Goal: Connect with others: Connect with others

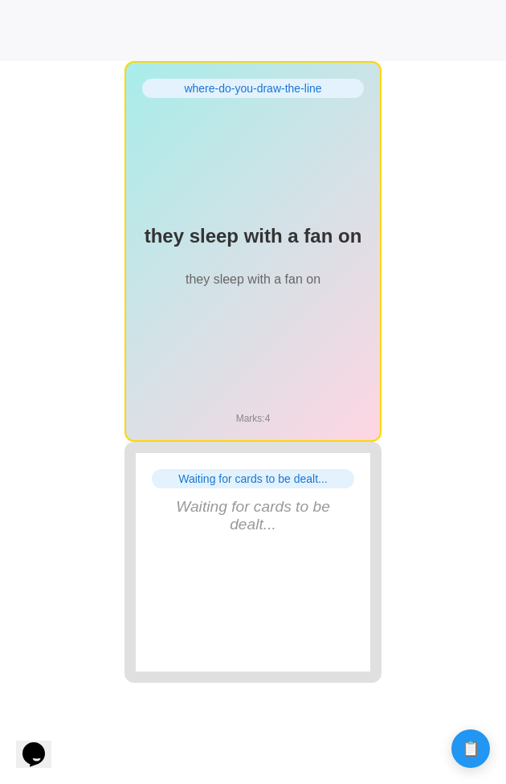
scroll to position [720, 0]
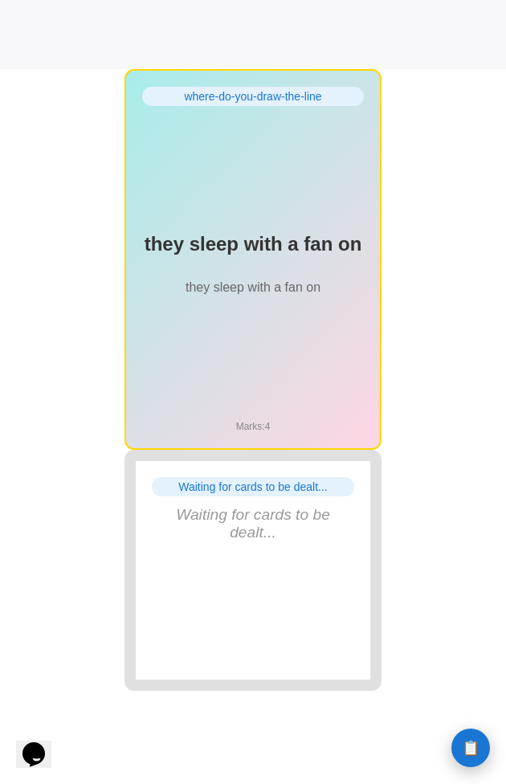
scroll to position [723, 0]
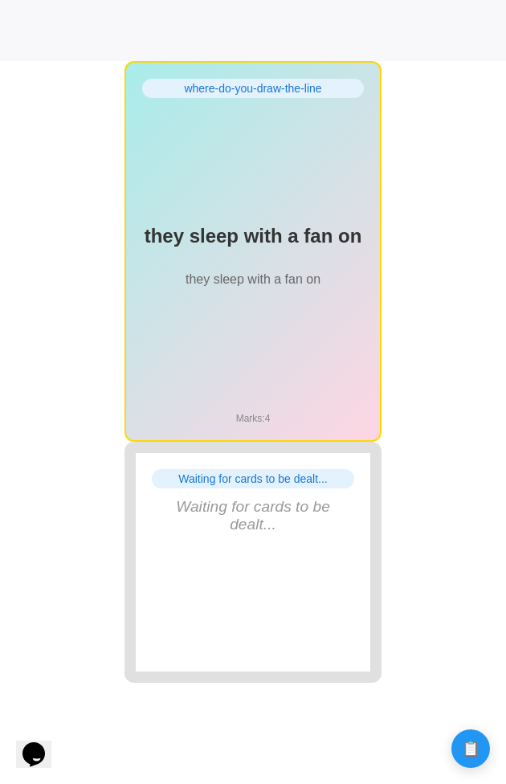
click at [250, 235] on h2 "they sleep with a fan on" at bounding box center [253, 236] width 222 height 23
click at [281, 237] on h2 "woollu" at bounding box center [253, 236] width 222 height 23
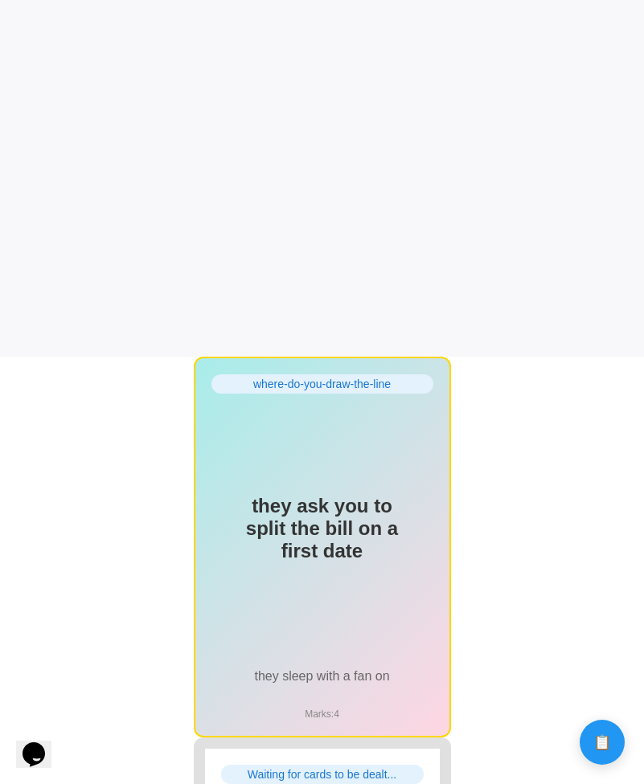
scroll to position [435, 0]
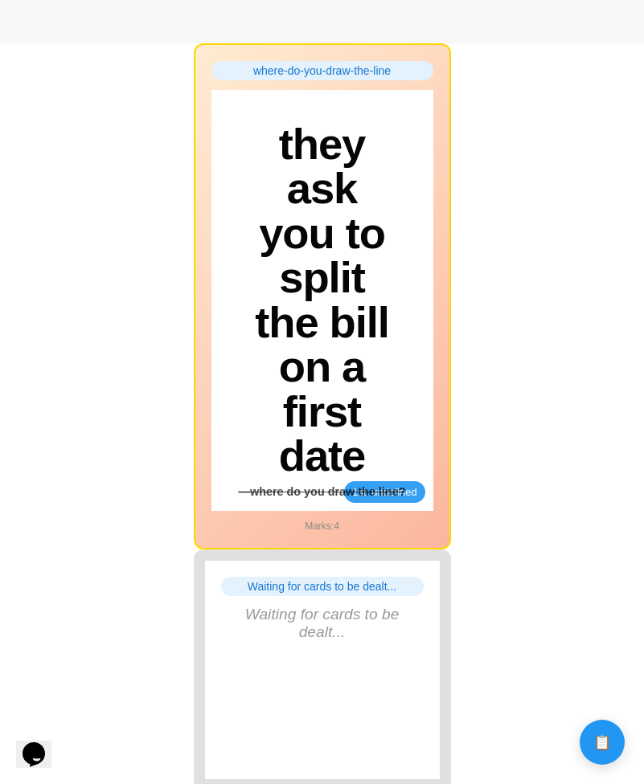
scroll to position [849, 0]
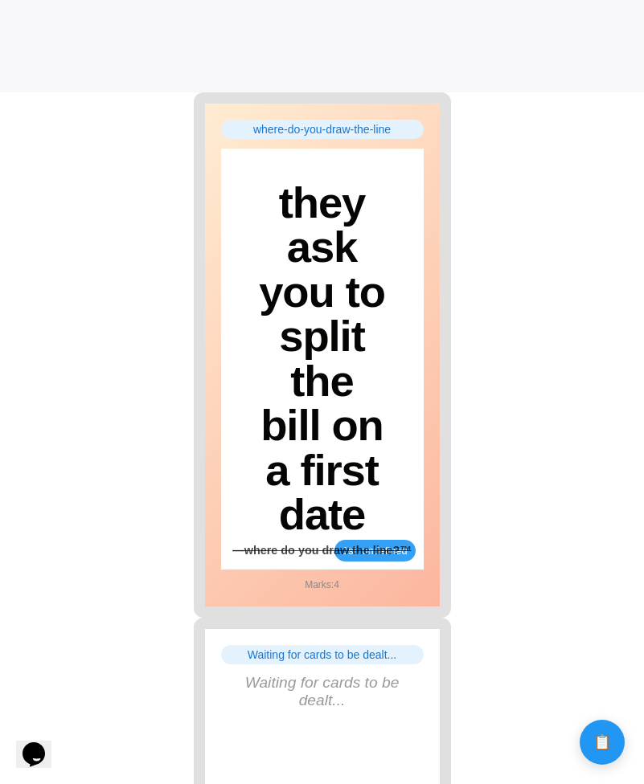
scroll to position [663, 0]
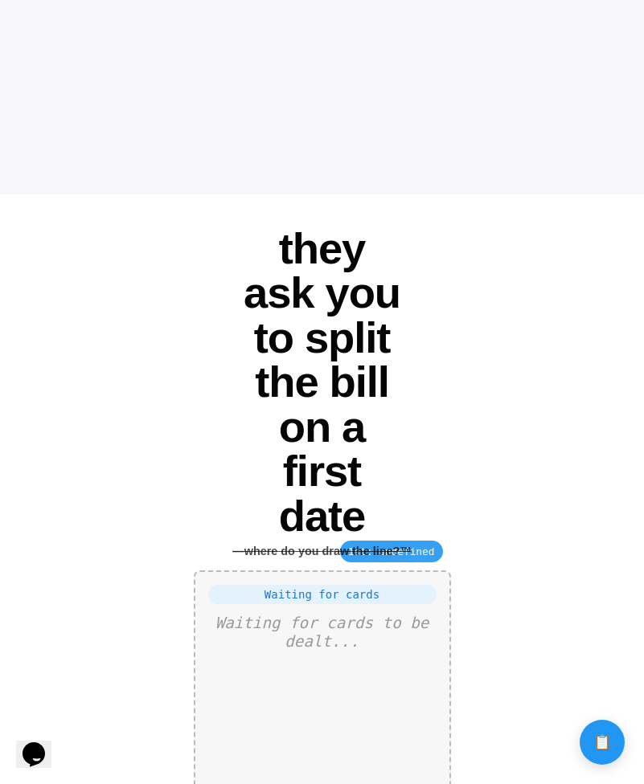
scroll to position [587, 0]
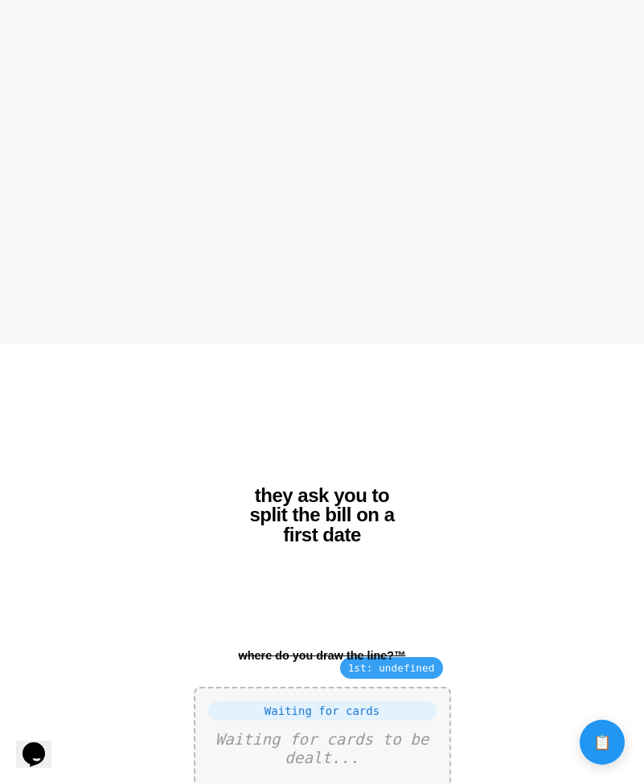
scroll to position [685, 0]
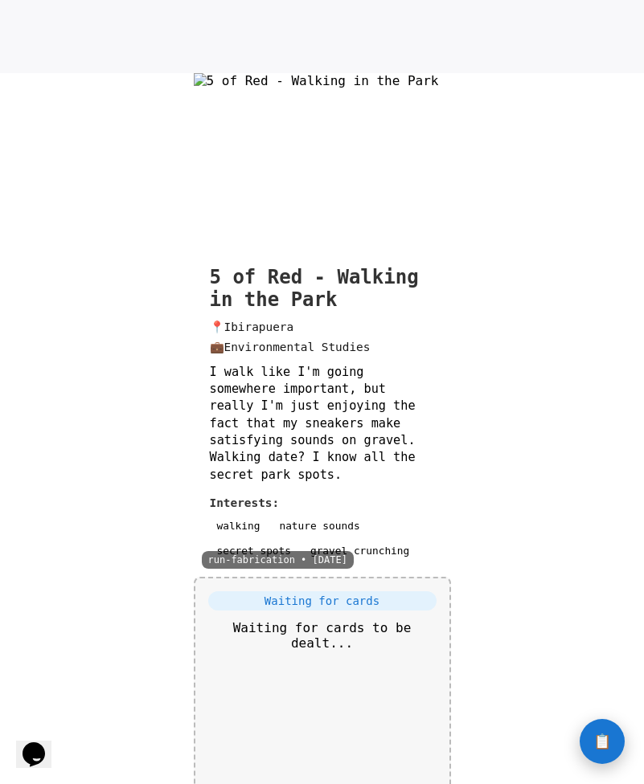
scroll to position [710, 0]
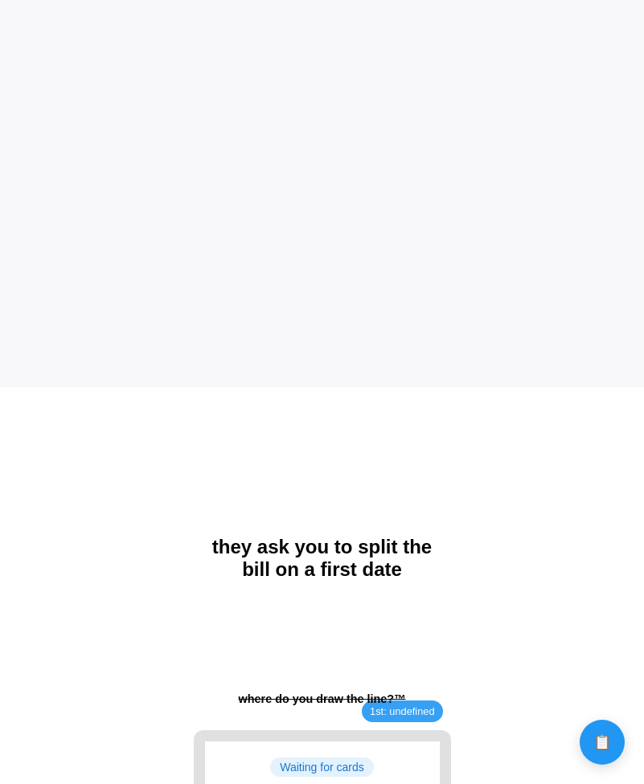
scroll to position [685, 0]
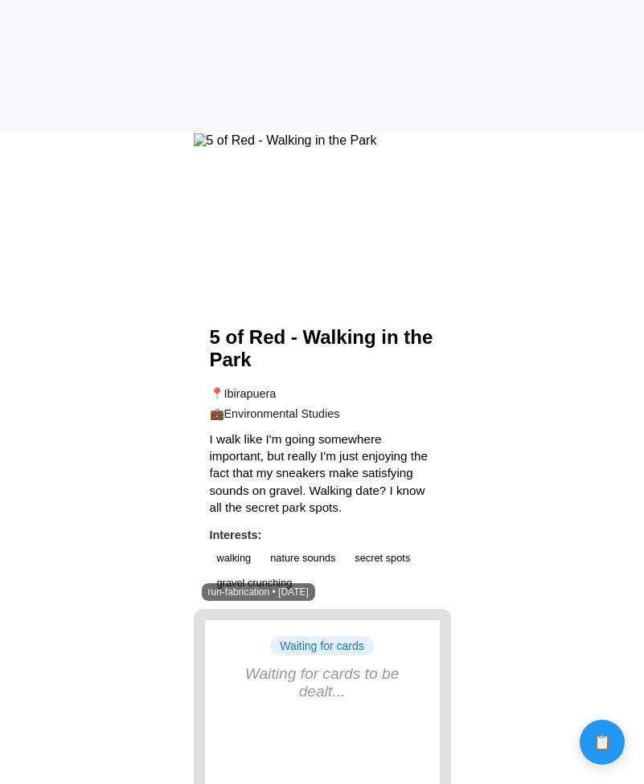
scroll to position [645, 0]
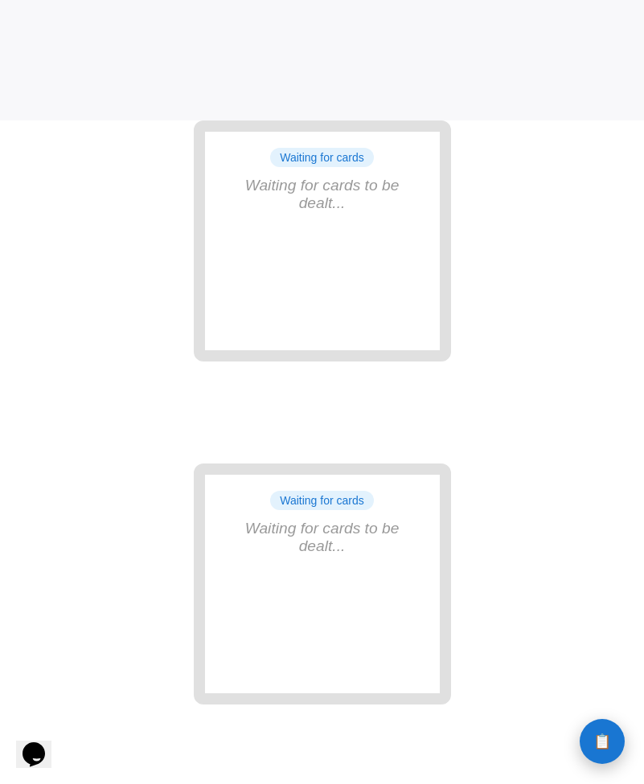
scroll to position [669, 0]
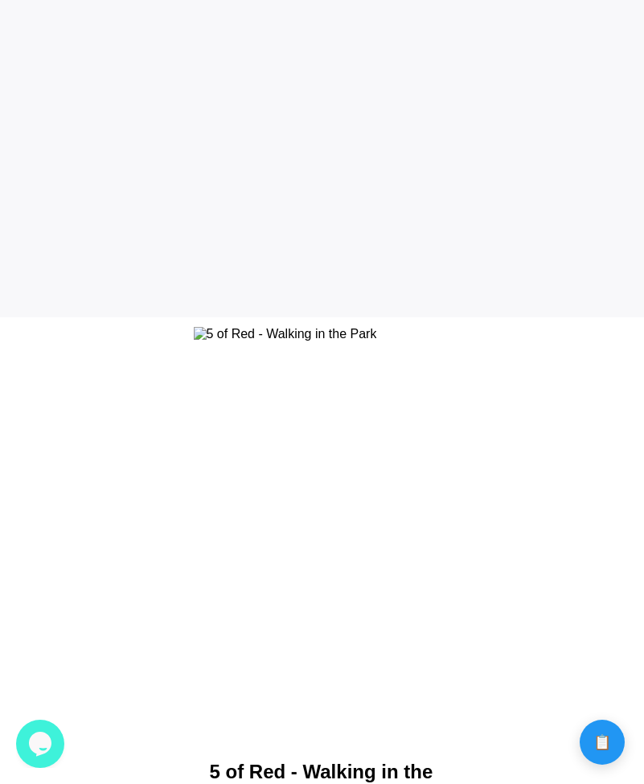
scroll to position [502, 0]
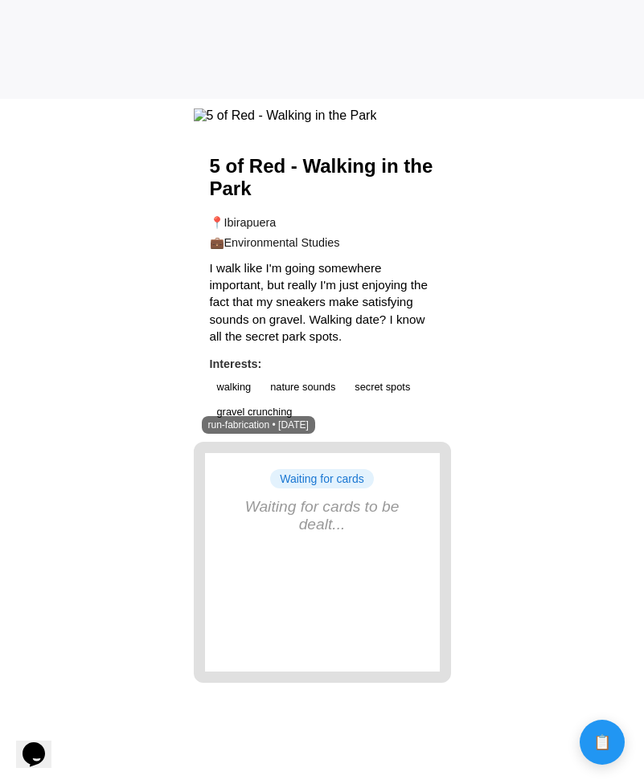
scroll to position [697, 0]
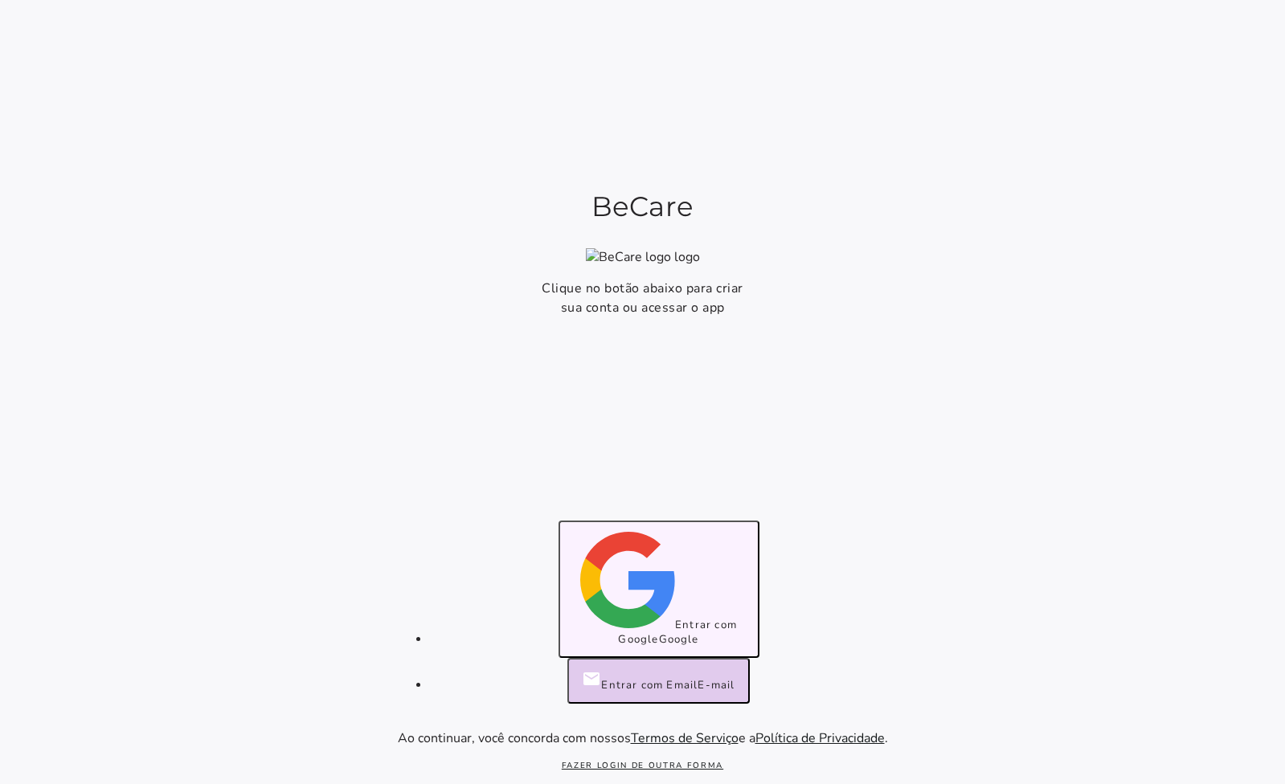
click at [653, 619] on button "Entrar com Google Google" at bounding box center [659, 589] width 201 height 137
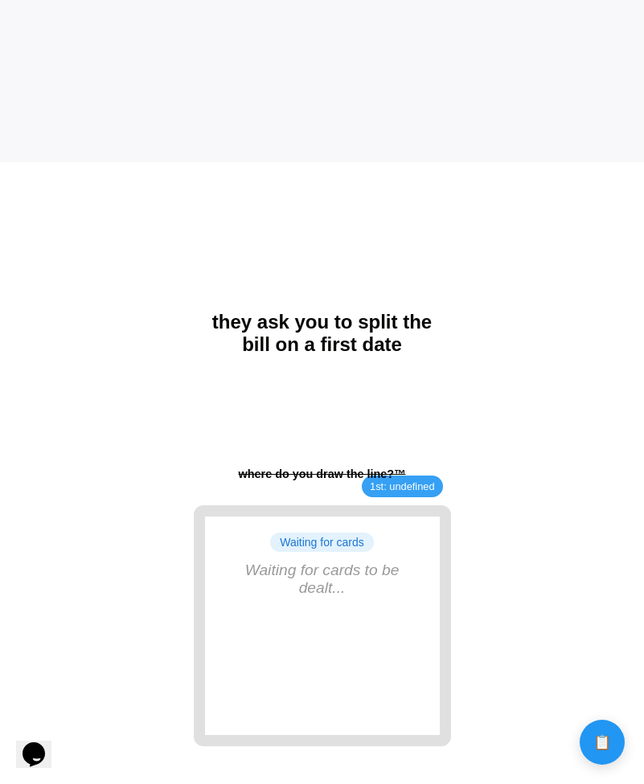
scroll to position [685, 0]
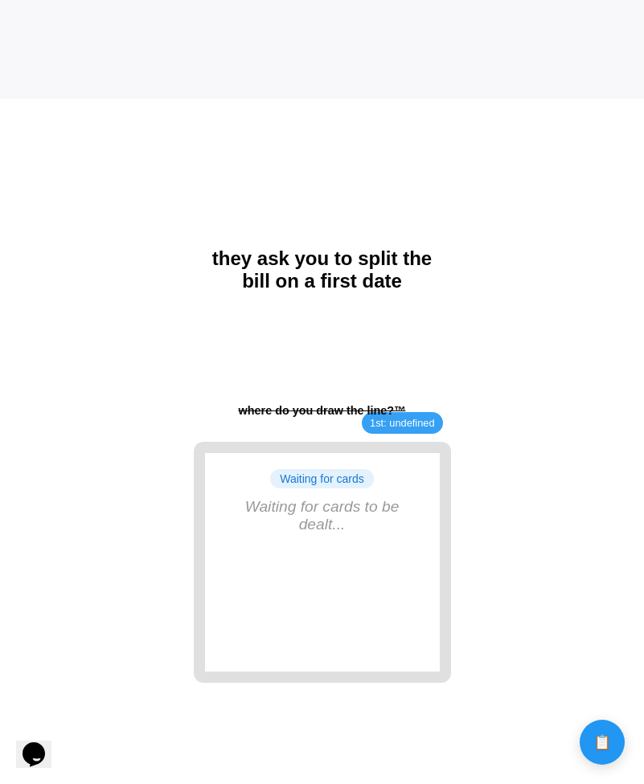
drag, startPoint x: 248, startPoint y: 231, endPoint x: 248, endPoint y: 211, distance: 20.1
click at [250, 212] on div "they ask you to split the bill on a first date 1st: undefined where do you draw…" at bounding box center [322, 270] width 257 height 343
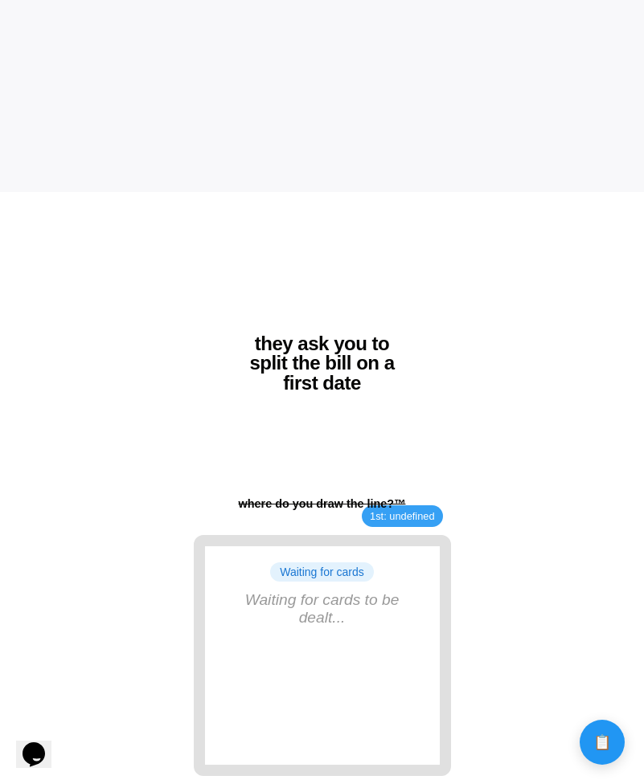
scroll to position [685, 0]
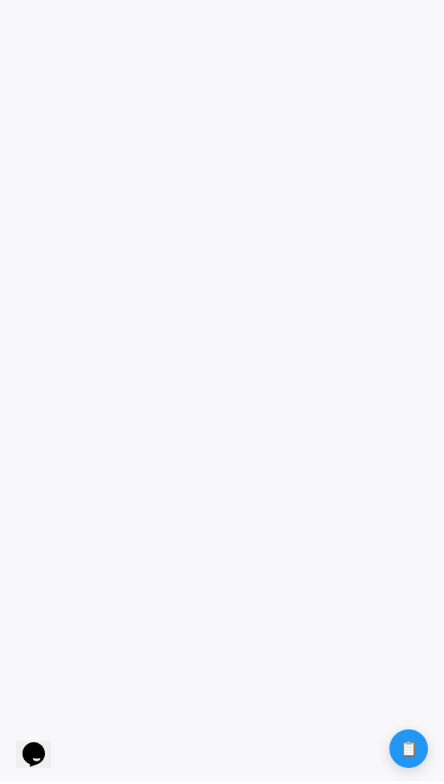
scroll to position [2, 0]
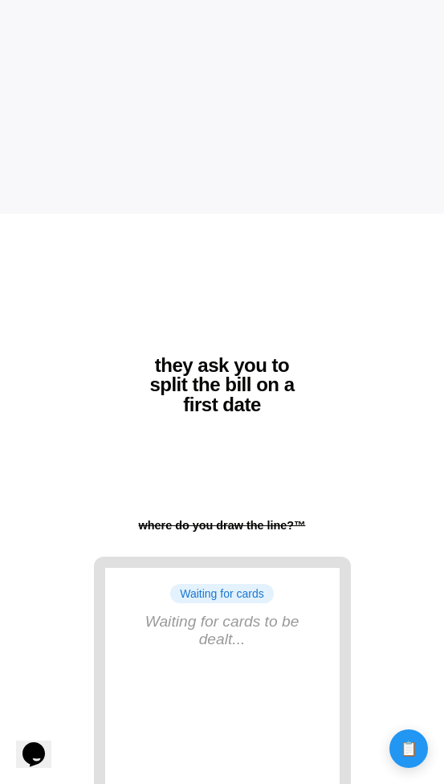
scroll to position [685, 0]
